Goal: Transaction & Acquisition: Purchase product/service

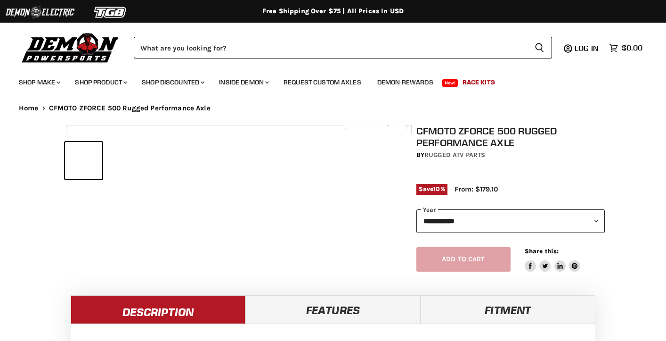
select select "******"
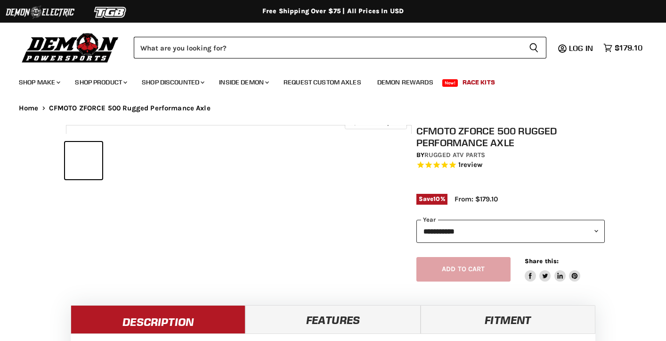
select select "******"
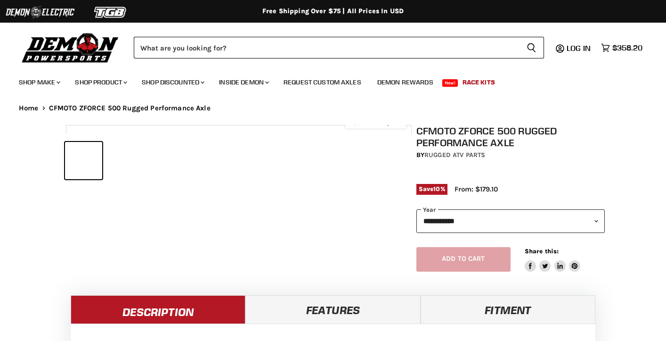
select select "******"
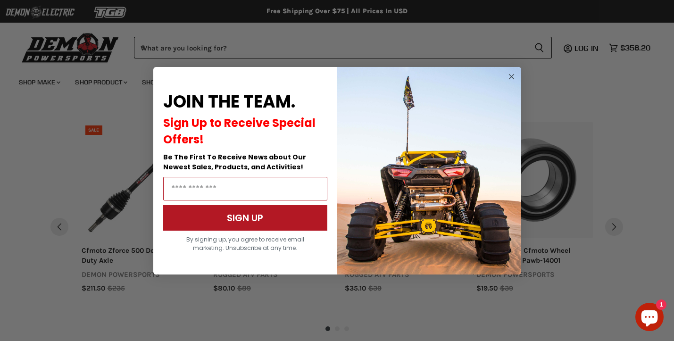
scroll to position [851, 0]
